Goal: Complete application form

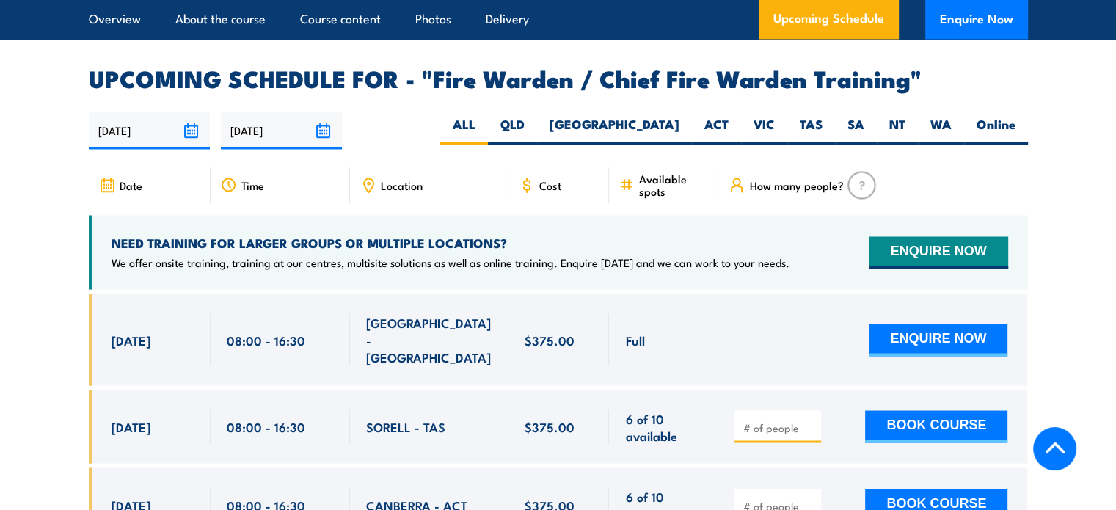
scroll to position [2504, 0]
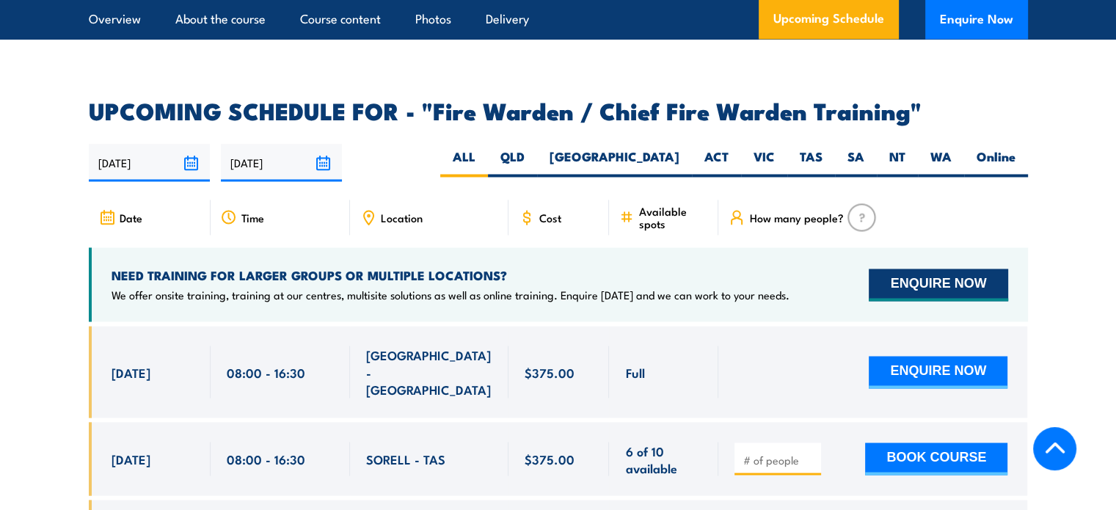
click at [967, 280] on button "ENQUIRE NOW" at bounding box center [938, 285] width 139 height 32
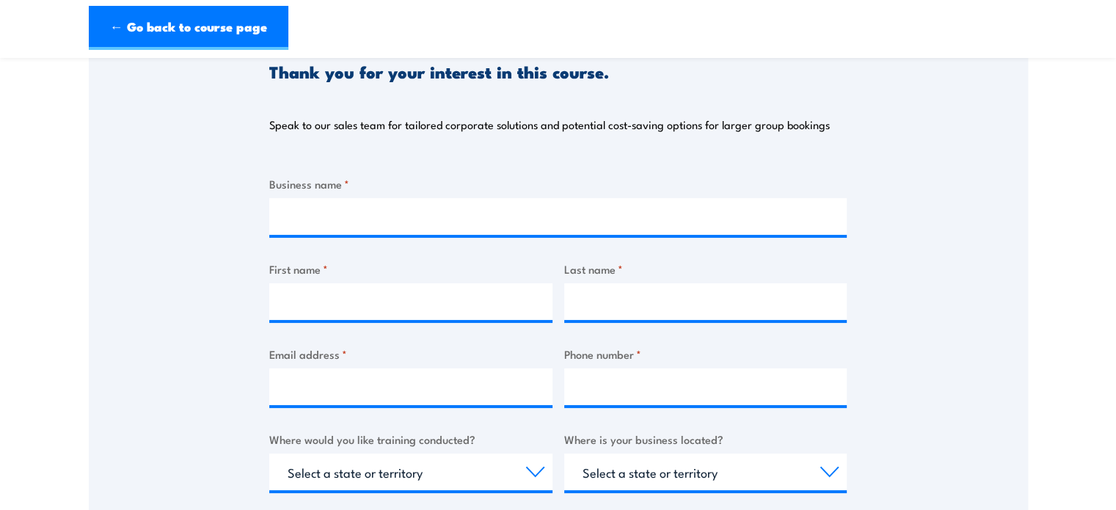
scroll to position [204, 0]
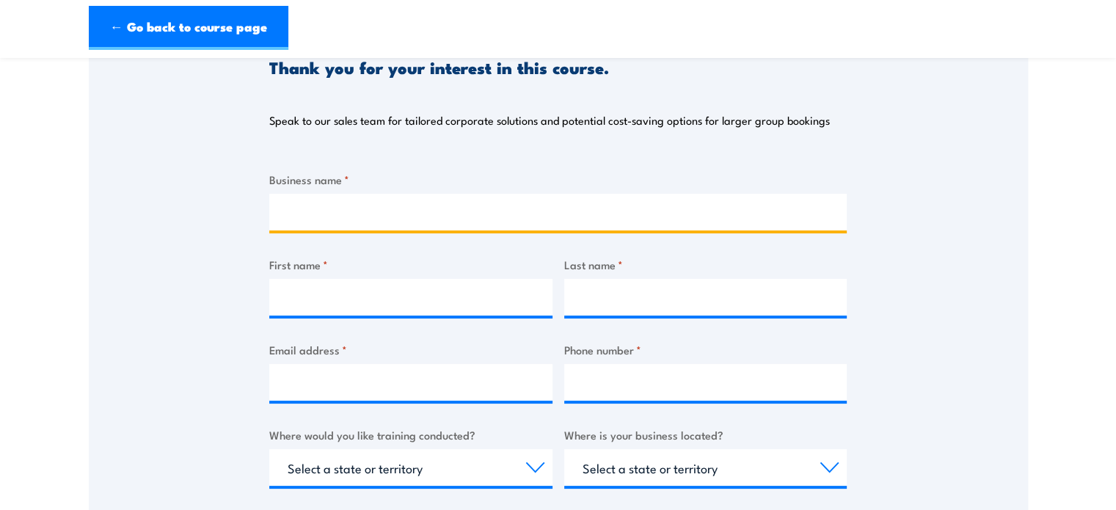
click at [435, 205] on input "Business name *" at bounding box center [558, 212] width 578 height 37
type input "Trusted Care and Support services"
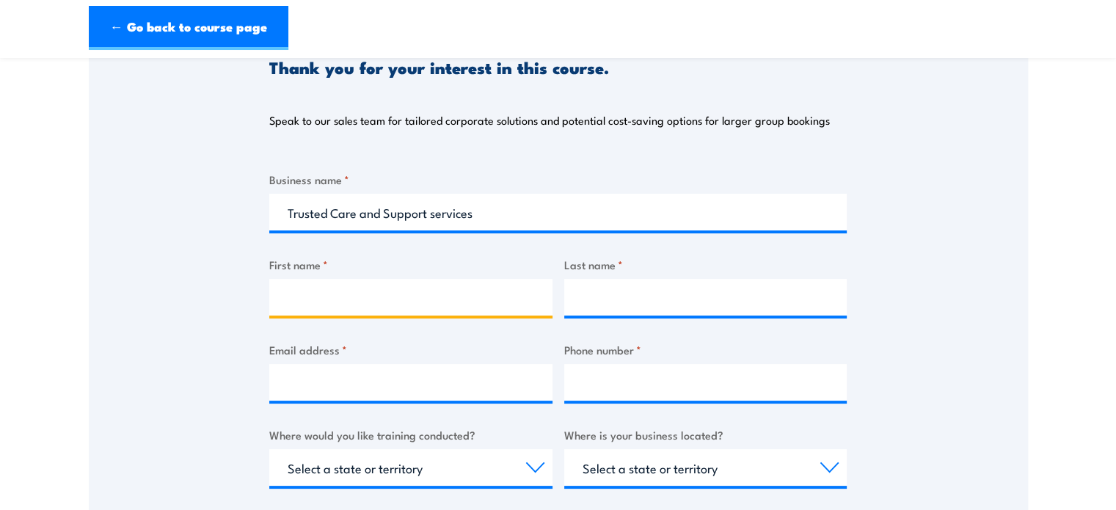
click at [387, 305] on input "First name *" at bounding box center [410, 297] width 283 height 37
type input "[PERSON_NAME]"
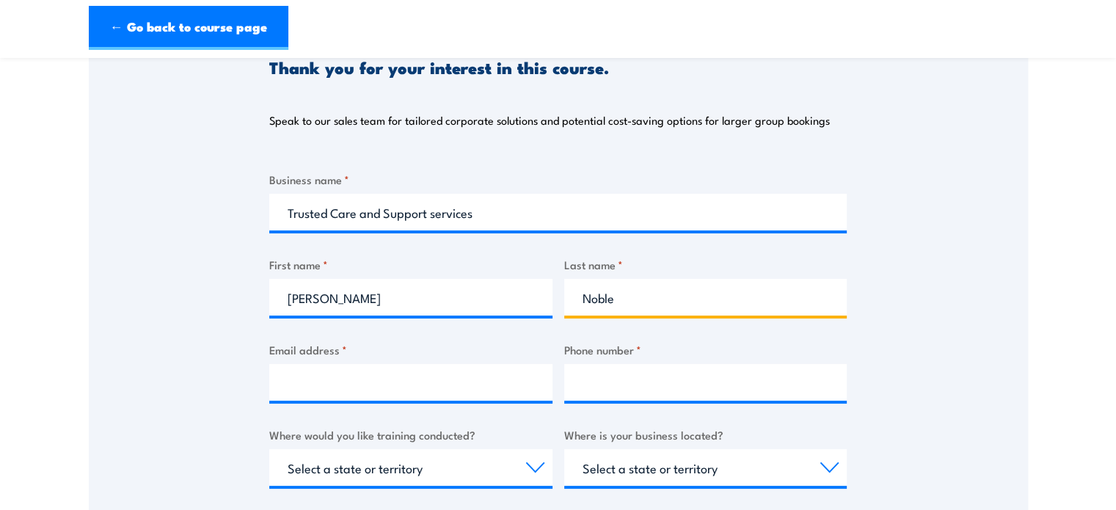
type input "Noble"
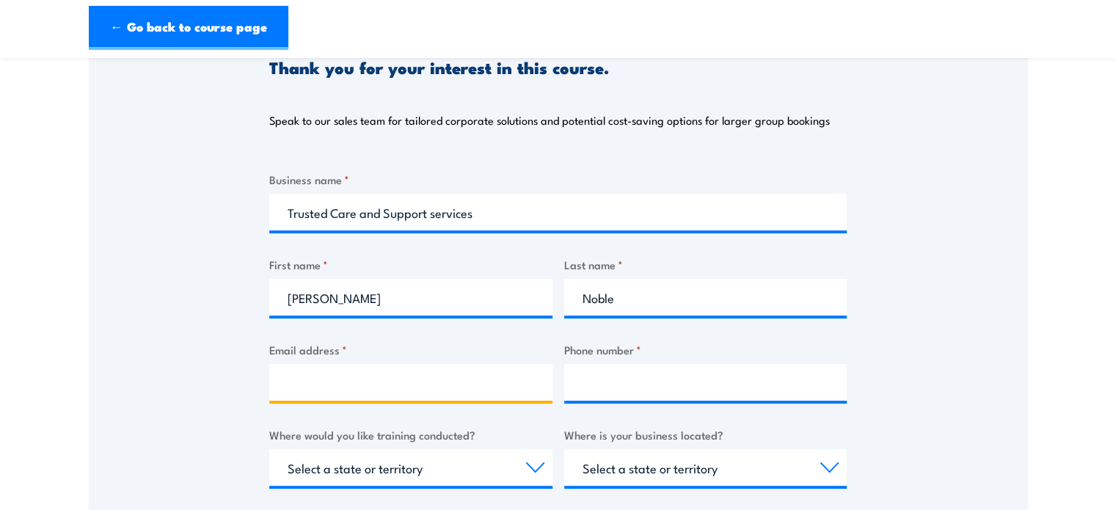
click at [358, 379] on input "Email address *" at bounding box center [410, 382] width 283 height 37
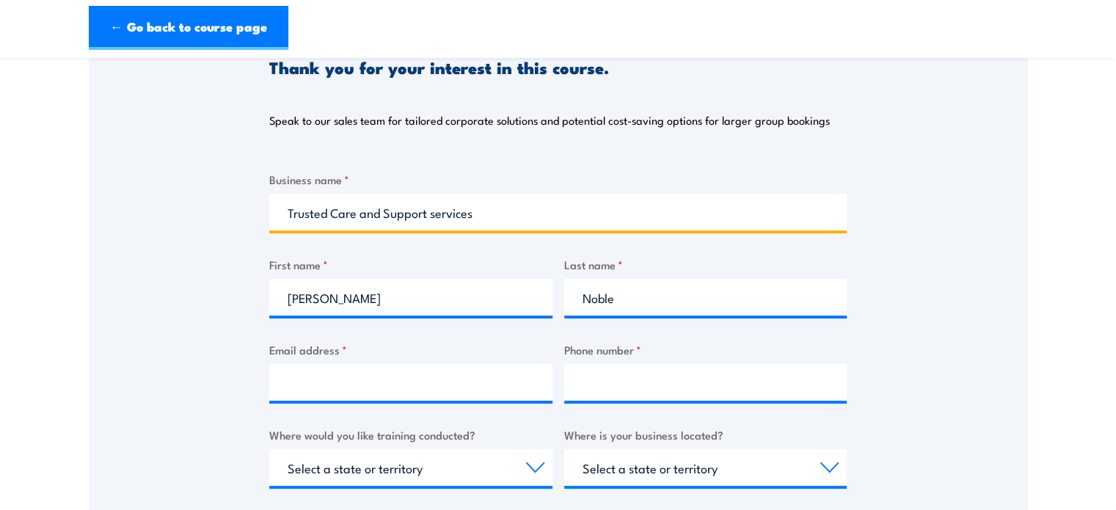
click at [436, 213] on input "Trusted Care and Support services" at bounding box center [558, 212] width 578 height 37
type input "Trusted Care and Support Services"
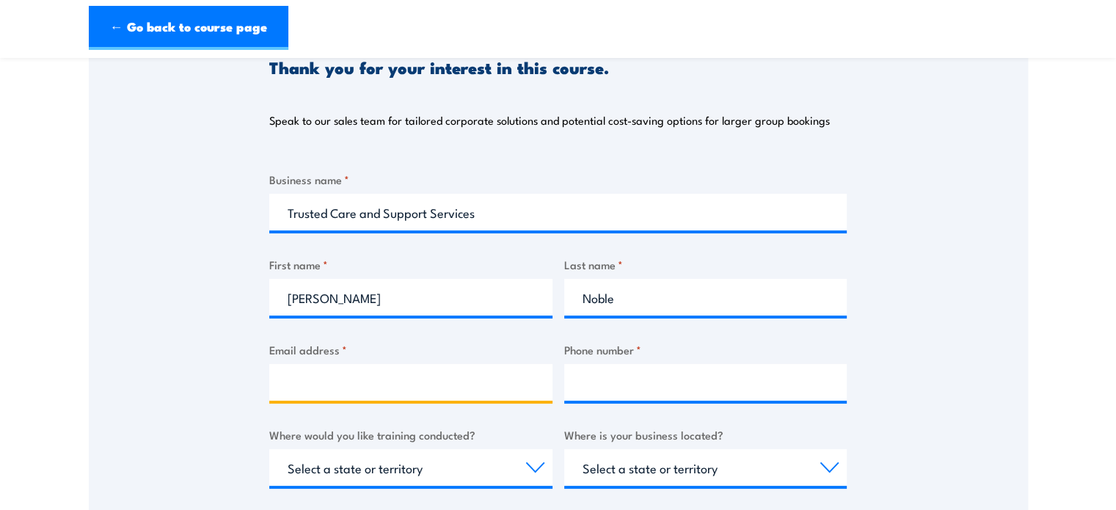
click at [421, 368] on input "Email address *" at bounding box center [410, 382] width 283 height 37
type input "[EMAIL_ADDRESS][DOMAIN_NAME]"
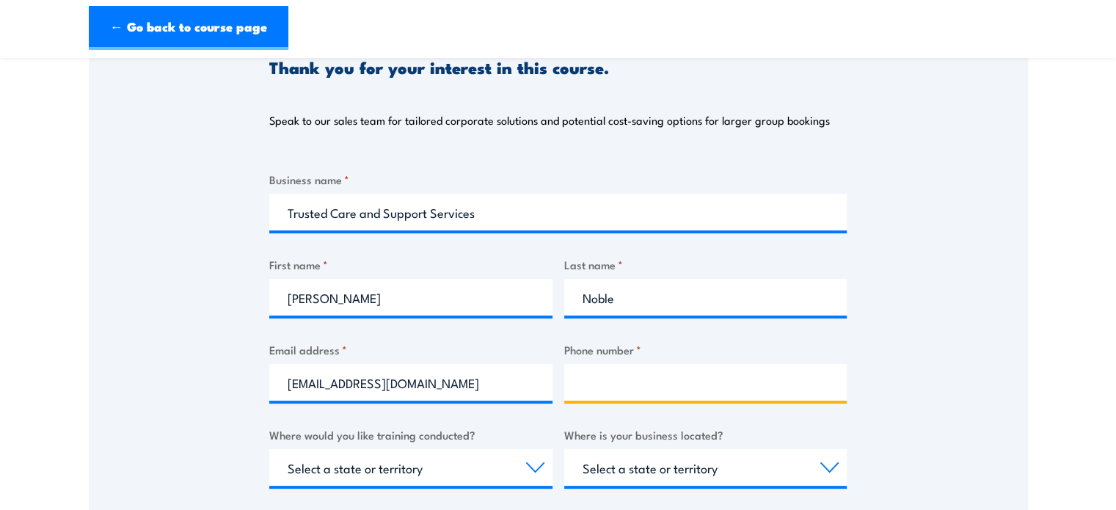
scroll to position [442, 0]
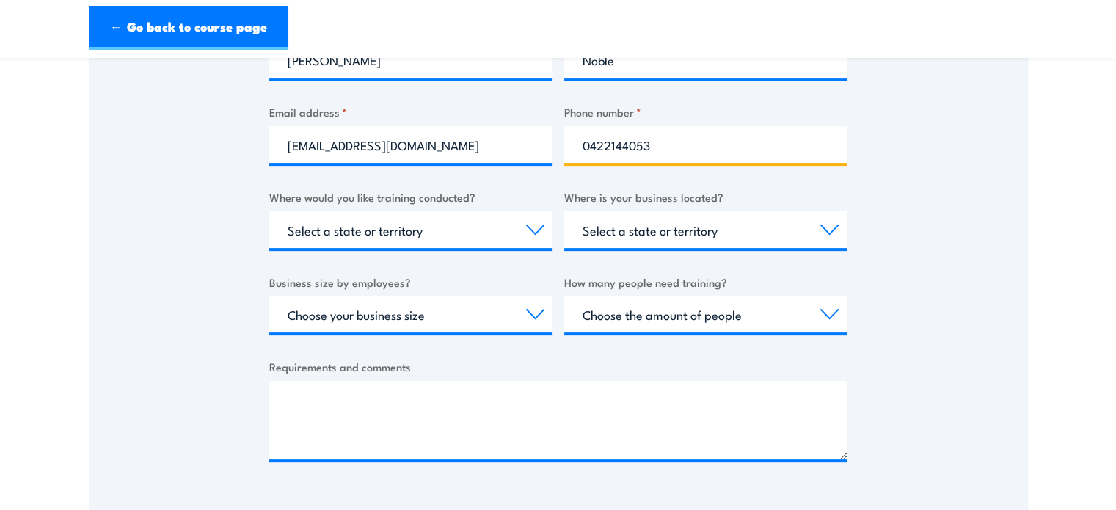
type input "0422144053"
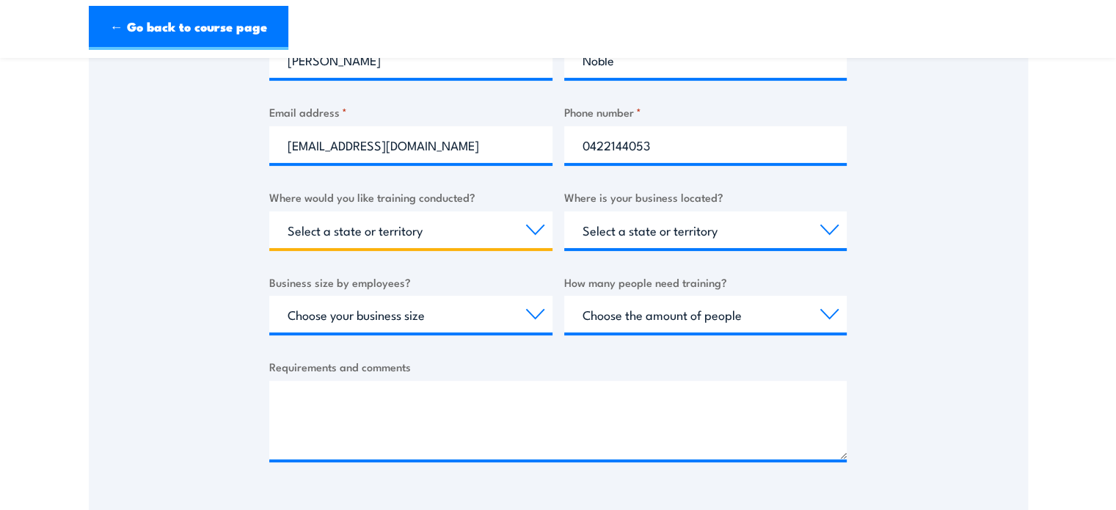
click at [382, 228] on select "Select a state or territory Nationally - multiple locations [GEOGRAPHIC_DATA] […" at bounding box center [410, 229] width 283 height 37
select select "[GEOGRAPHIC_DATA]"
click at [269, 211] on select "Select a state or territory Nationally - multiple locations [GEOGRAPHIC_DATA] […" at bounding box center [410, 229] width 283 height 37
click at [658, 230] on select "Select a state or territory [GEOGRAPHIC_DATA] [GEOGRAPHIC_DATA] [GEOGRAPHIC_DAT…" at bounding box center [705, 229] width 283 height 37
select select "[GEOGRAPHIC_DATA]"
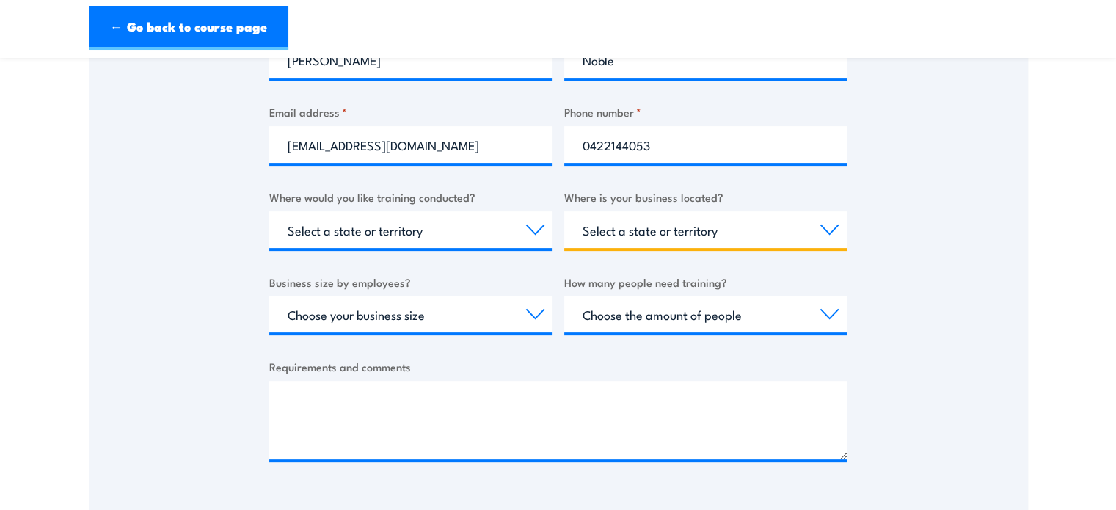
click at [564, 211] on select "Select a state or territory [GEOGRAPHIC_DATA] [GEOGRAPHIC_DATA] [GEOGRAPHIC_DAT…" at bounding box center [705, 229] width 283 height 37
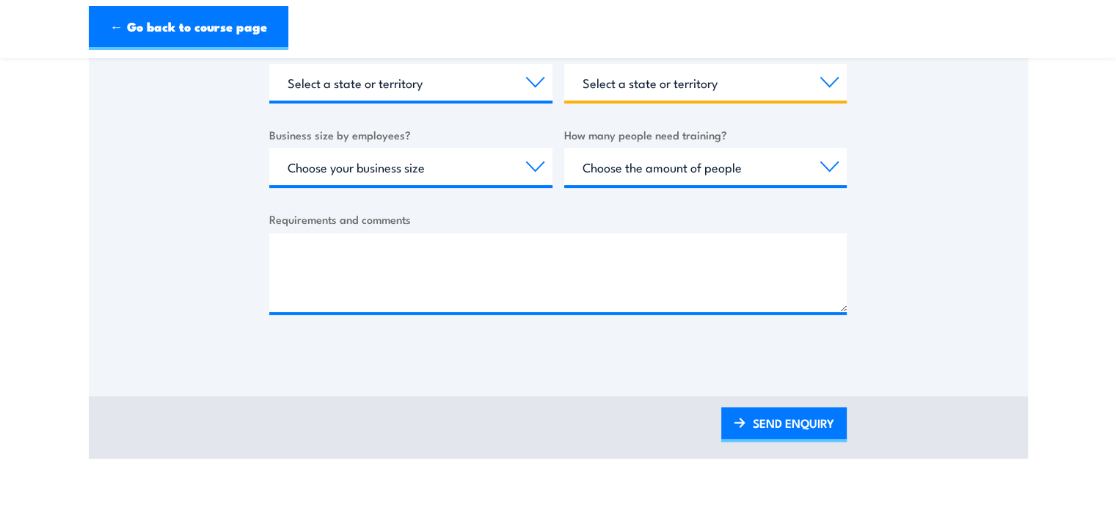
scroll to position [606, 0]
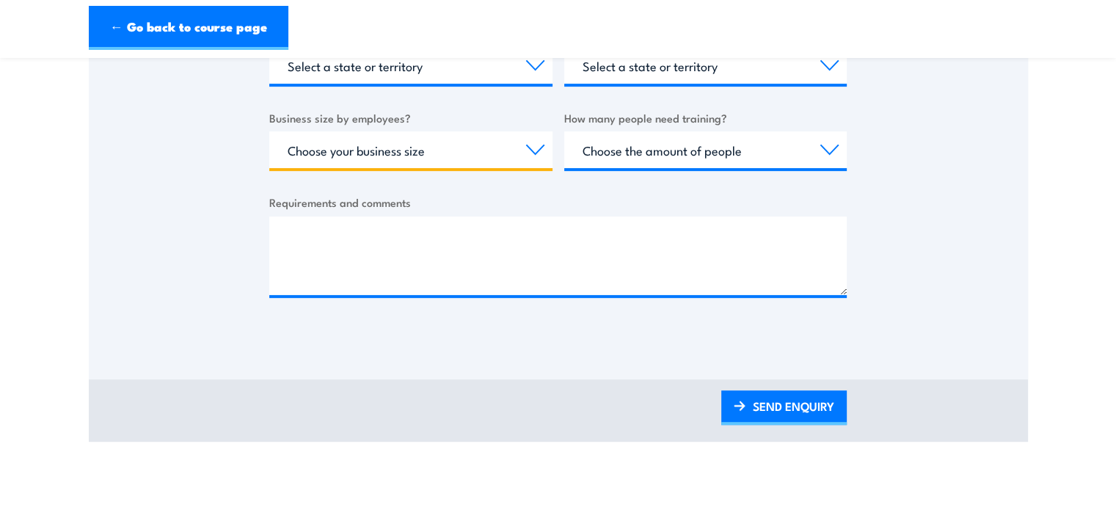
click at [443, 142] on select "Choose your business size 1 to 19 20 to 199 200+" at bounding box center [410, 149] width 283 height 37
select select "20 to 199"
click at [269, 131] on select "Choose your business size 1 to 19 20 to 199 200+" at bounding box center [410, 149] width 283 height 37
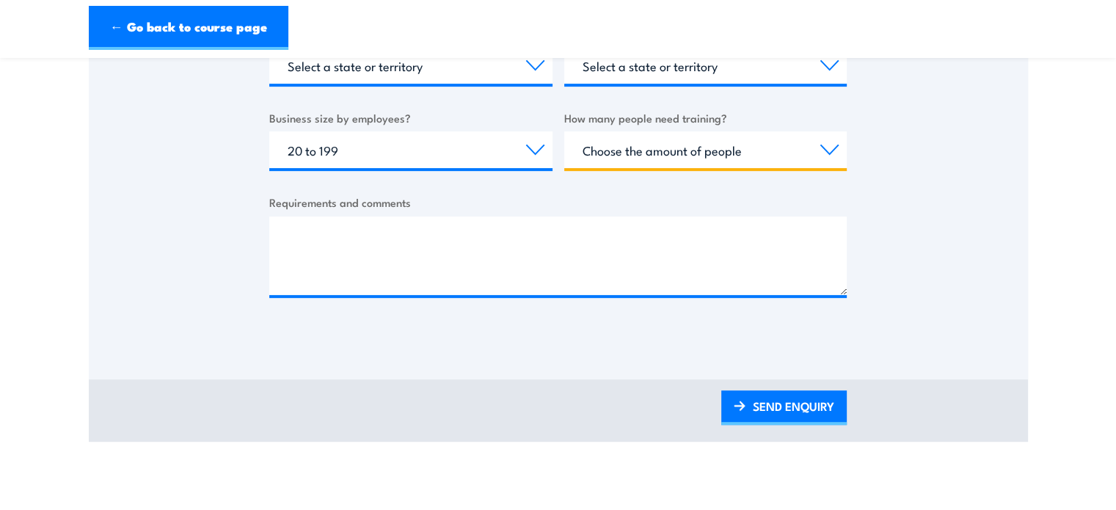
click at [660, 143] on select "Choose the amount of people 1 to 4 5 to 19 20+" at bounding box center [705, 149] width 283 height 37
select select "5 to 19"
click at [564, 131] on select "Choose the amount of people 1 to 4 5 to 19 20+" at bounding box center [705, 149] width 283 height 37
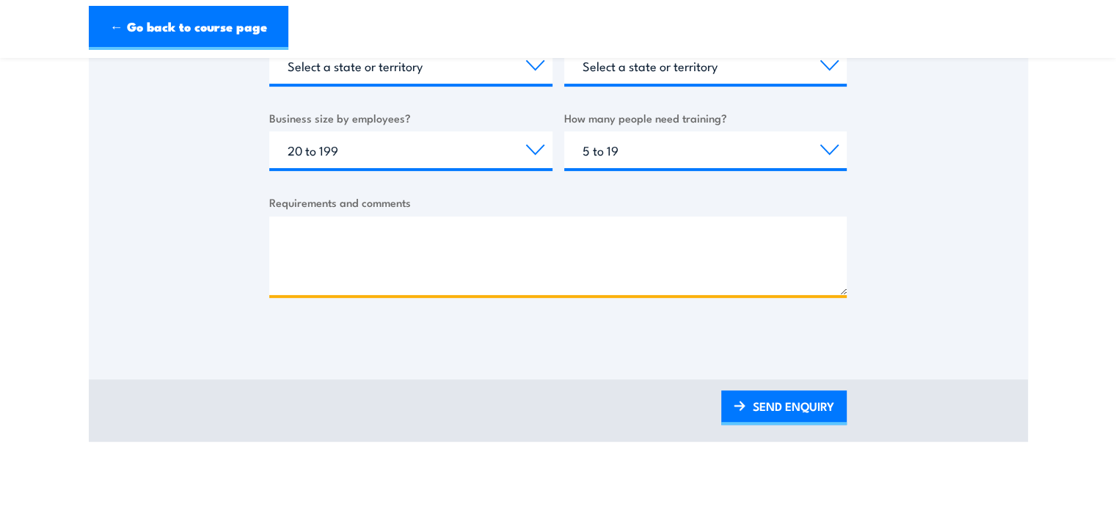
click at [554, 230] on textarea "Requirements and comments" at bounding box center [558, 256] width 578 height 79
click at [705, 232] on textarea "We are a SIL home with NDIS occupants. Our support workers come to the proprty …" at bounding box center [558, 256] width 578 height 79
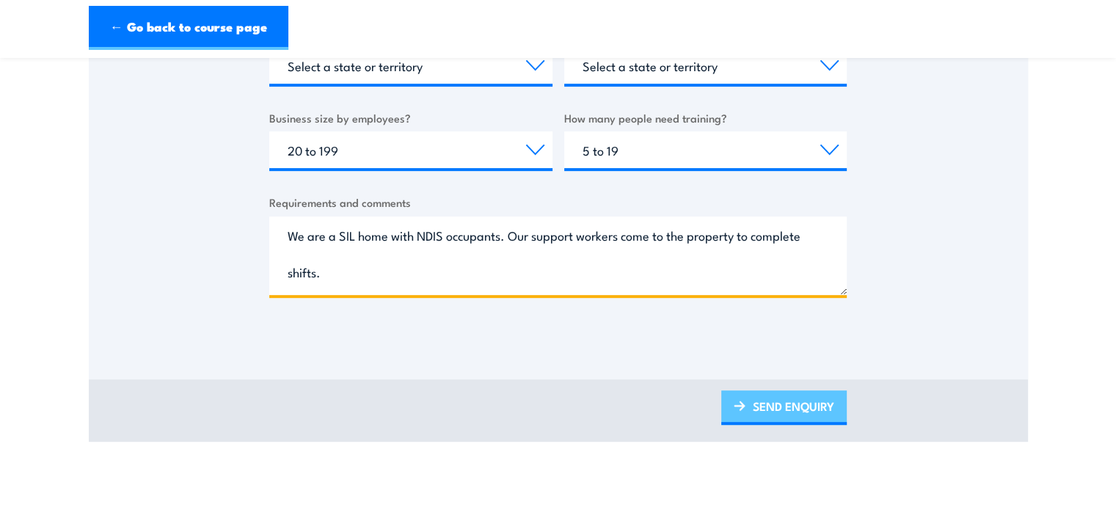
type textarea "We are a SIL home with NDIS occupants. Our support workers come to the property…"
click at [821, 399] on link "SEND ENQUIRY" at bounding box center [784, 407] width 126 height 34
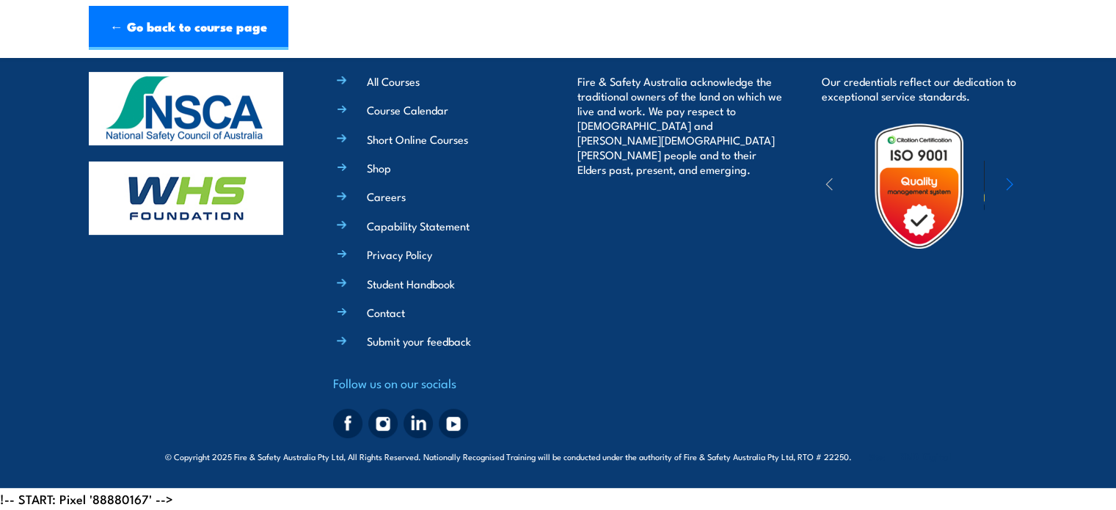
scroll to position [581, 0]
